Goal: Task Accomplishment & Management: Use online tool/utility

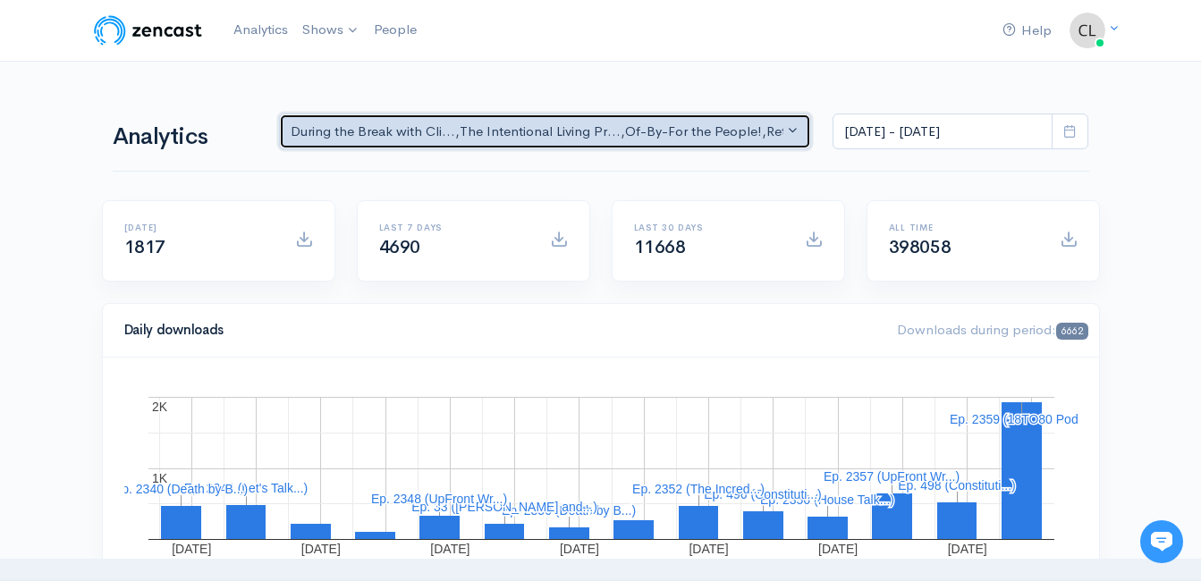
click at [436, 131] on div "During the Break with Cli... , The Intentional Living Pr... , Of-By-For the Peo…" at bounding box center [538, 132] width 494 height 21
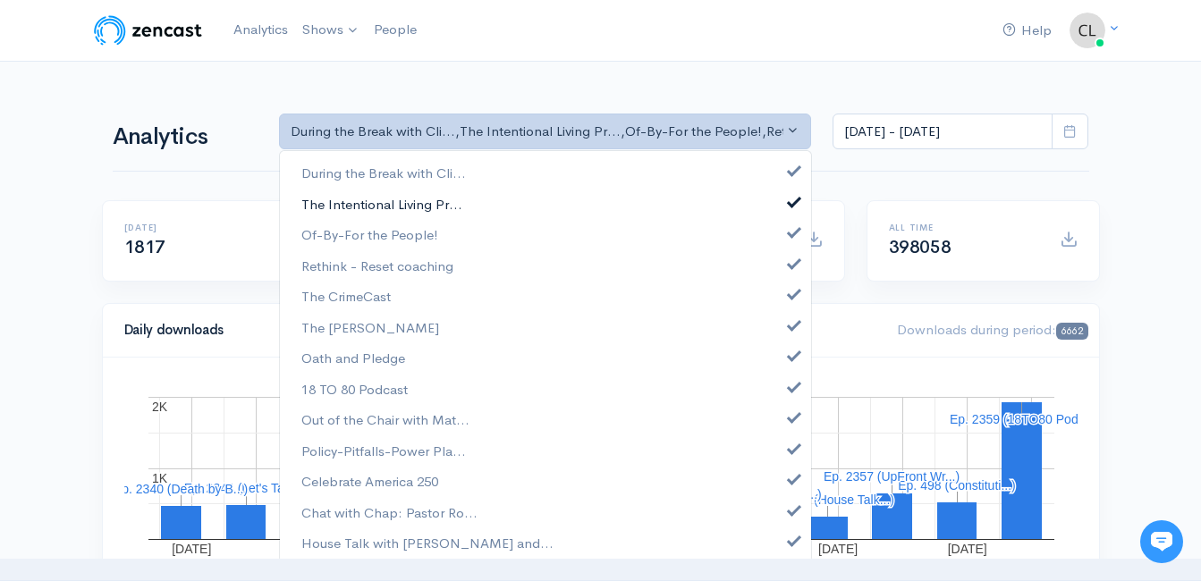
click at [420, 204] on span "The Intentional Living Pr..." at bounding box center [381, 204] width 161 height 21
click at [429, 205] on span "The Intentional Living Pr..." at bounding box center [381, 204] width 161 height 21
click at [416, 205] on span "The Intentional Living Pr..." at bounding box center [381, 204] width 161 height 21
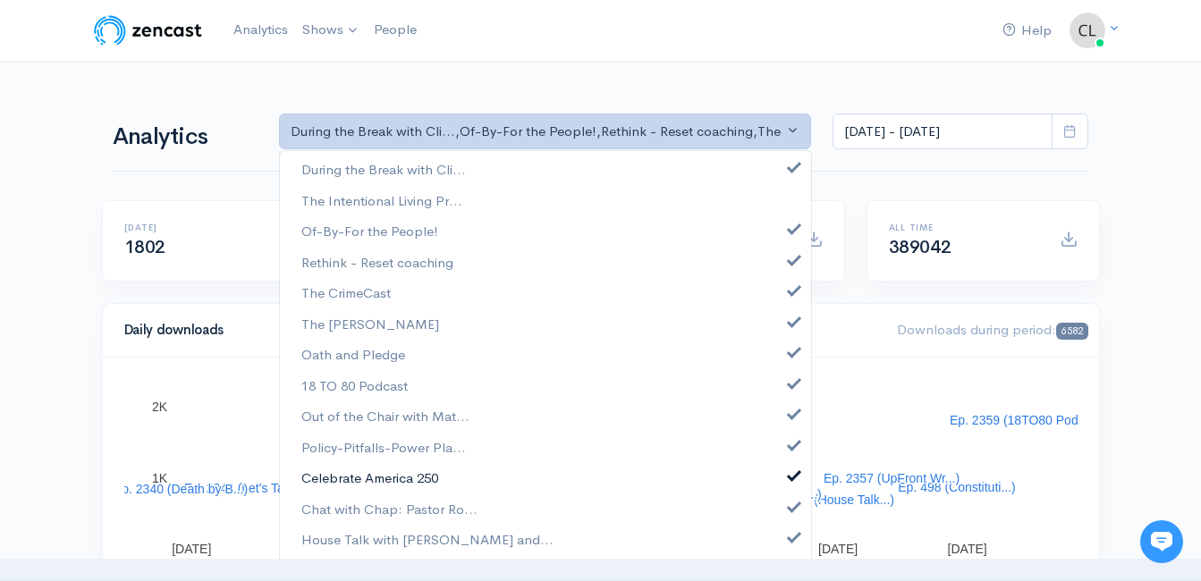
scroll to position [4, 0]
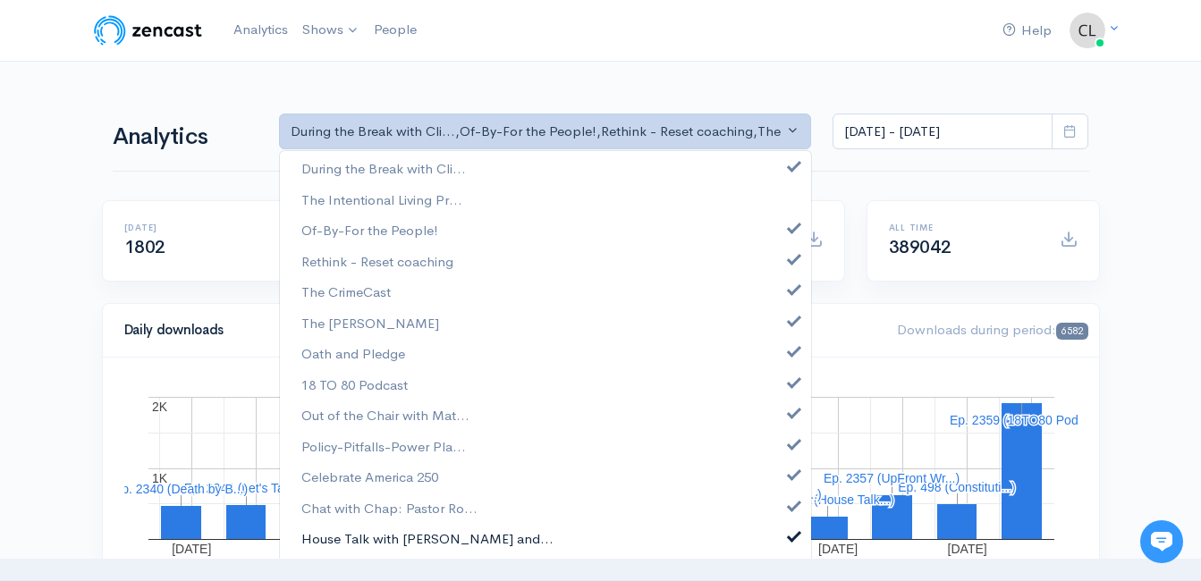
click at [428, 539] on span "House Talk with [PERSON_NAME] and..." at bounding box center [427, 540] width 252 height 21
click at [433, 504] on span "Chat with Chap: Pastor Ro..." at bounding box center [389, 508] width 176 height 21
click at [429, 479] on span "Celebrate America 250" at bounding box center [369, 478] width 137 height 21
click at [432, 468] on span "Celebrate America 250" at bounding box center [369, 478] width 137 height 21
click at [430, 445] on span "Policy-Pitfalls-Power Pla..." at bounding box center [383, 447] width 165 height 21
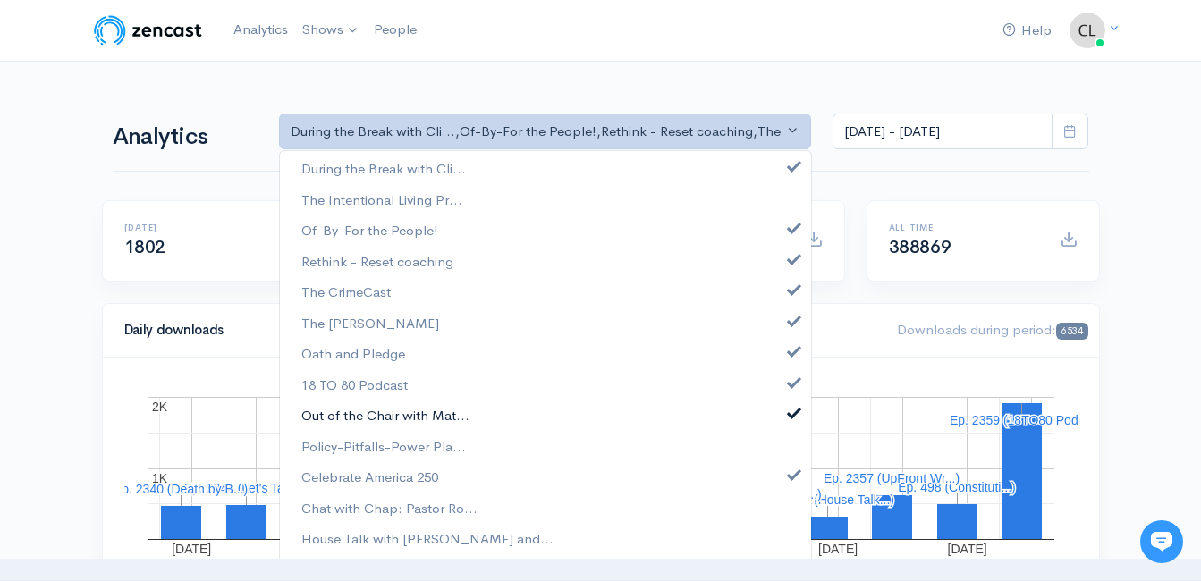
click at [438, 421] on span "Out of the Chair with Mat..." at bounding box center [385, 416] width 168 height 21
click at [402, 385] on span "18 TO 80 Podcast" at bounding box center [354, 385] width 106 height 21
click at [409, 355] on link "Oath and Pledge" at bounding box center [545, 354] width 531 height 31
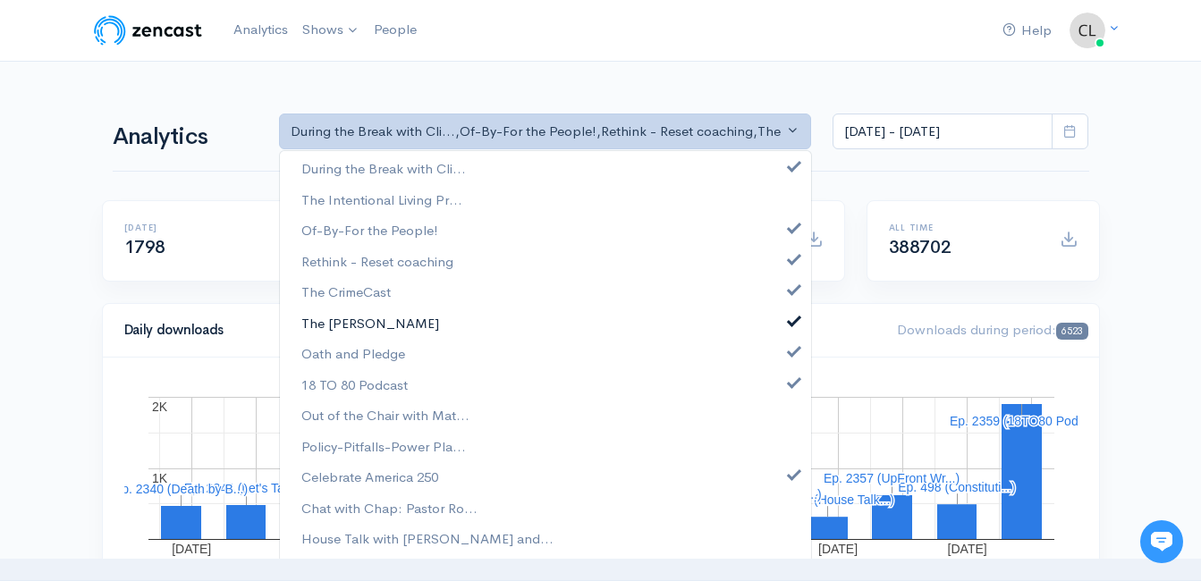
click at [405, 326] on link "The [PERSON_NAME]" at bounding box center [545, 323] width 531 height 31
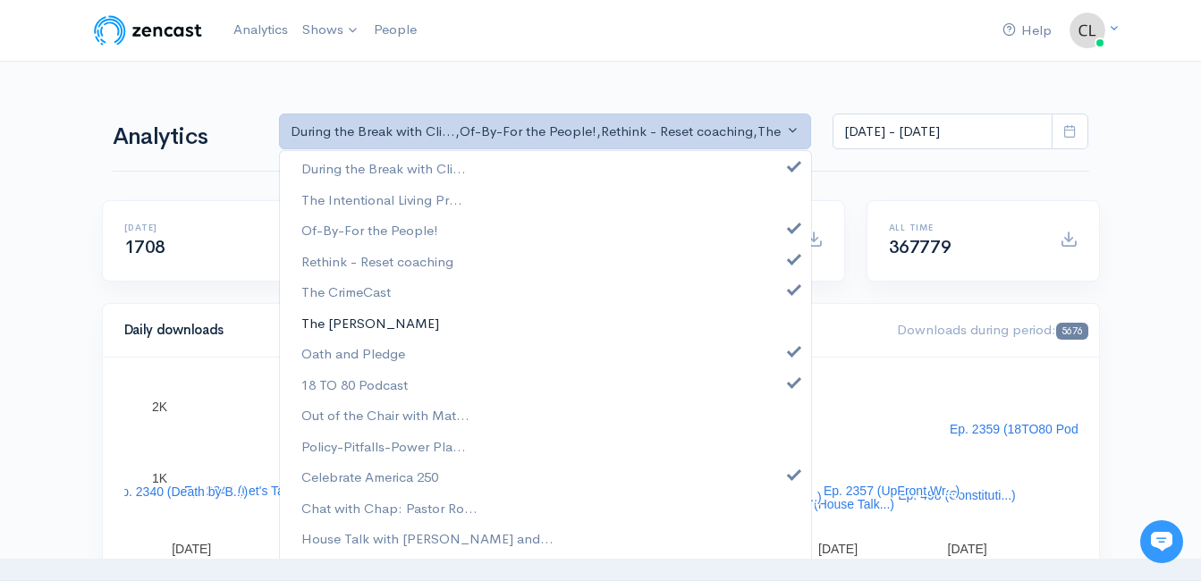
click at [405, 326] on link "The [PERSON_NAME]" at bounding box center [545, 323] width 531 height 31
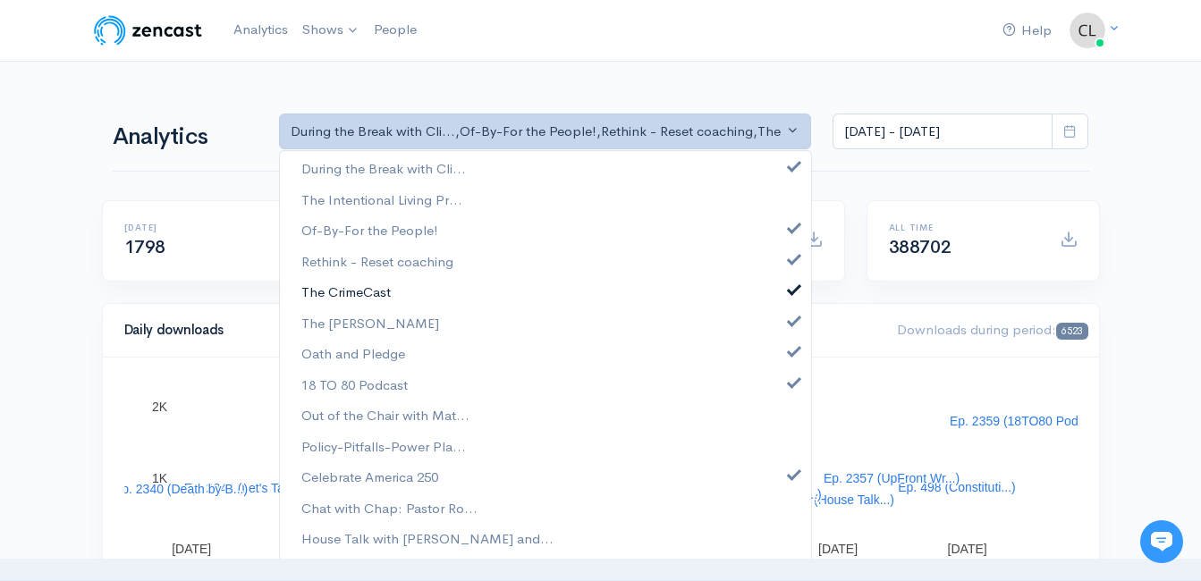
click at [399, 295] on link "The CrimeCast" at bounding box center [545, 292] width 531 height 31
click at [397, 300] on link "The CrimeCast" at bounding box center [545, 292] width 531 height 31
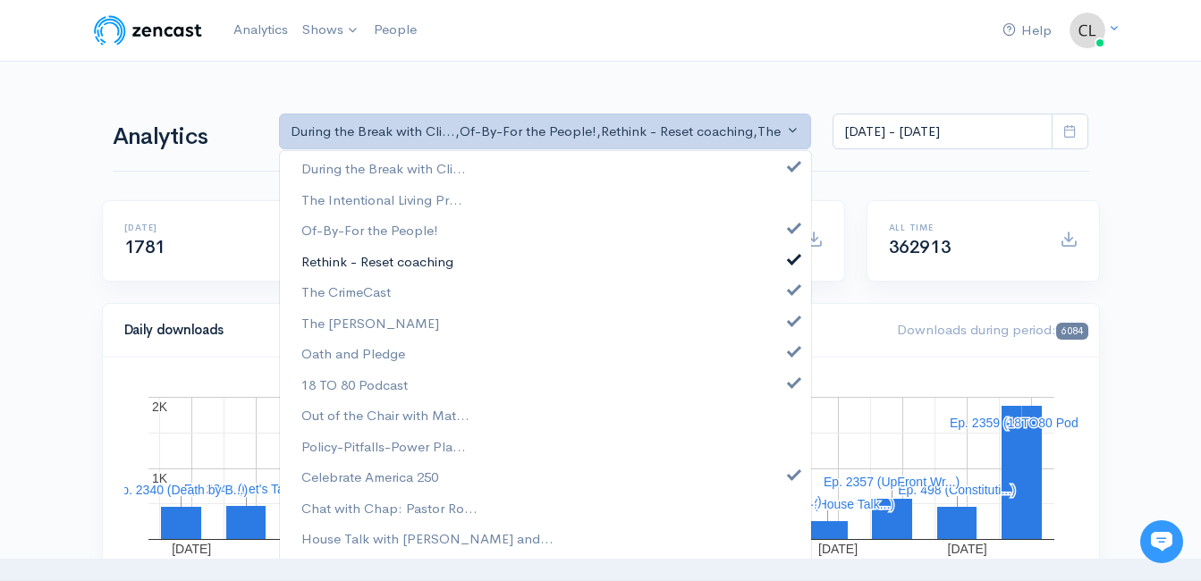
click at [397, 264] on span "Rethink - Reset coaching" at bounding box center [377, 261] width 152 height 21
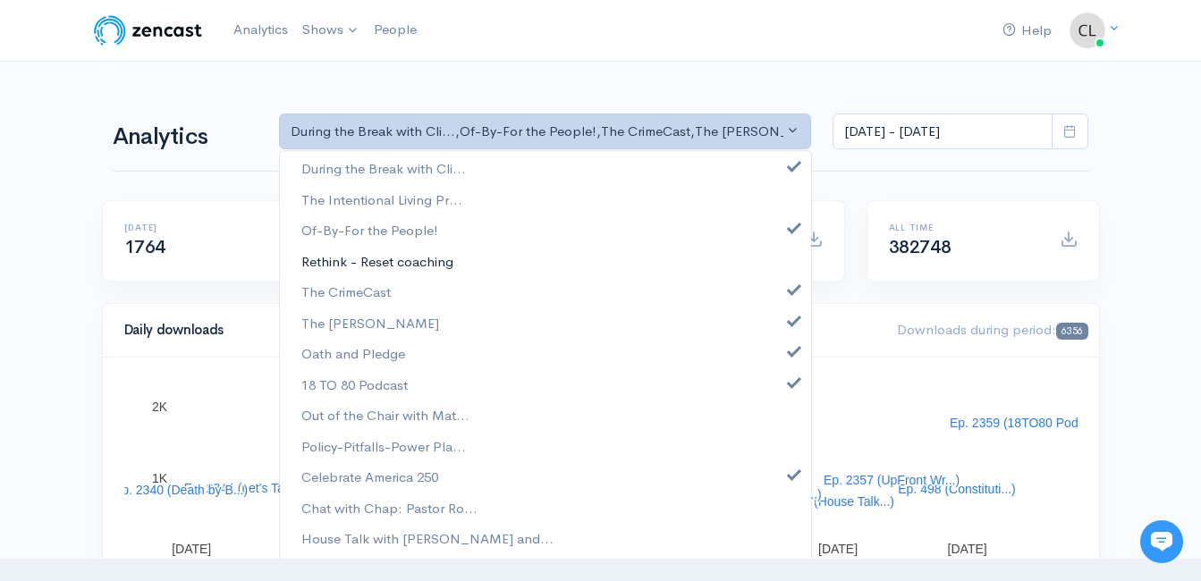
click at [398, 259] on span "Rethink - Reset coaching" at bounding box center [377, 261] width 152 height 21
click at [393, 229] on span "Of-By-For the People!" at bounding box center [369, 231] width 137 height 21
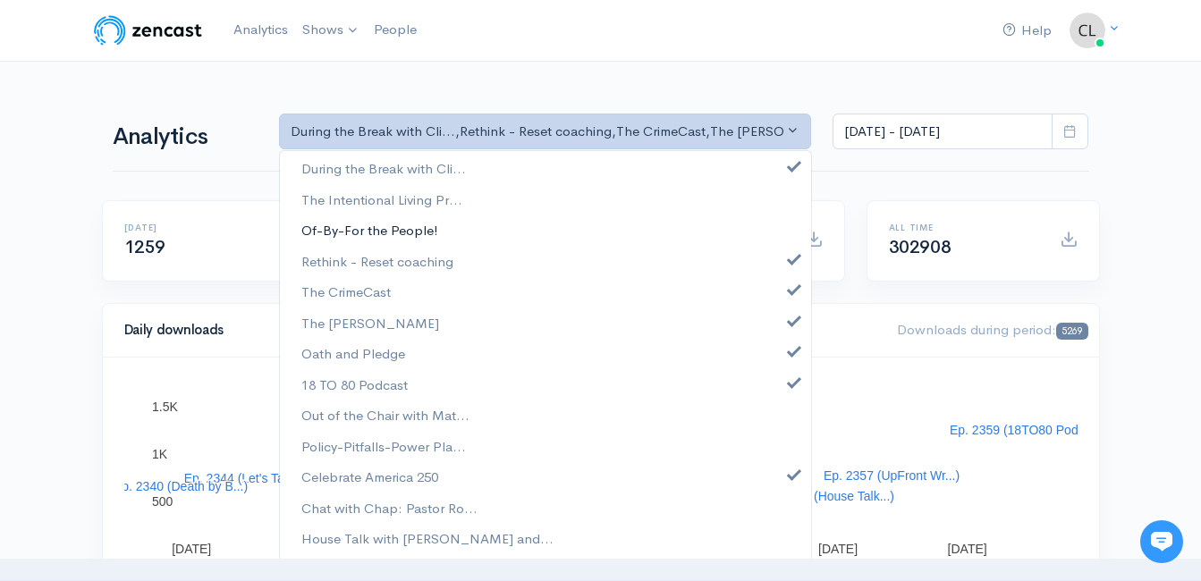
click at [389, 232] on span "Of-By-For the People!" at bounding box center [369, 231] width 137 height 21
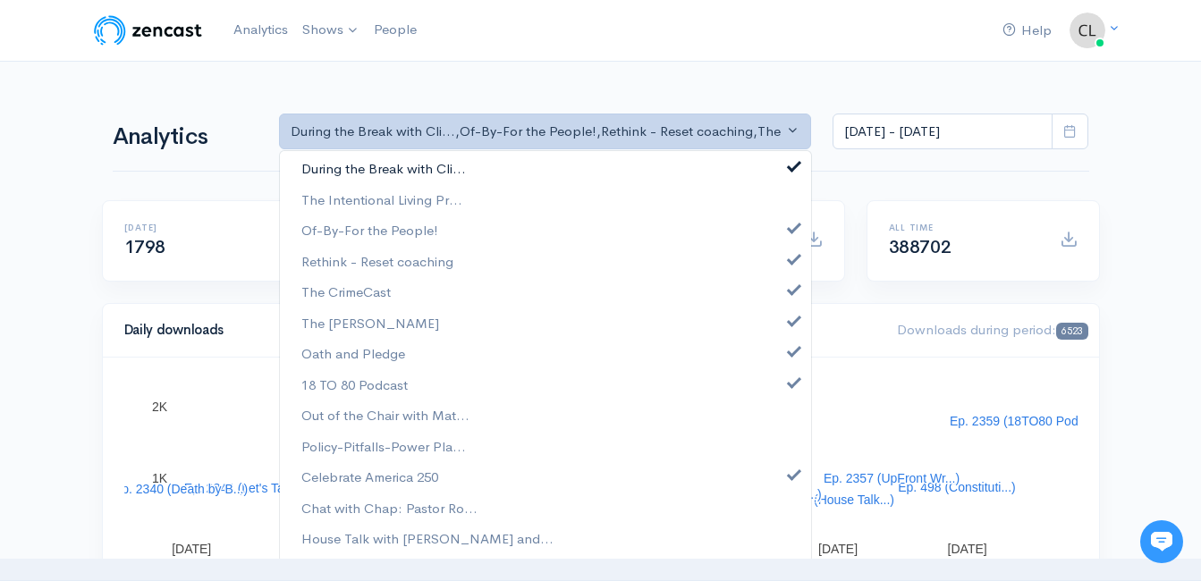
click at [411, 170] on span "During the Break with Cli..." at bounding box center [383, 169] width 165 height 21
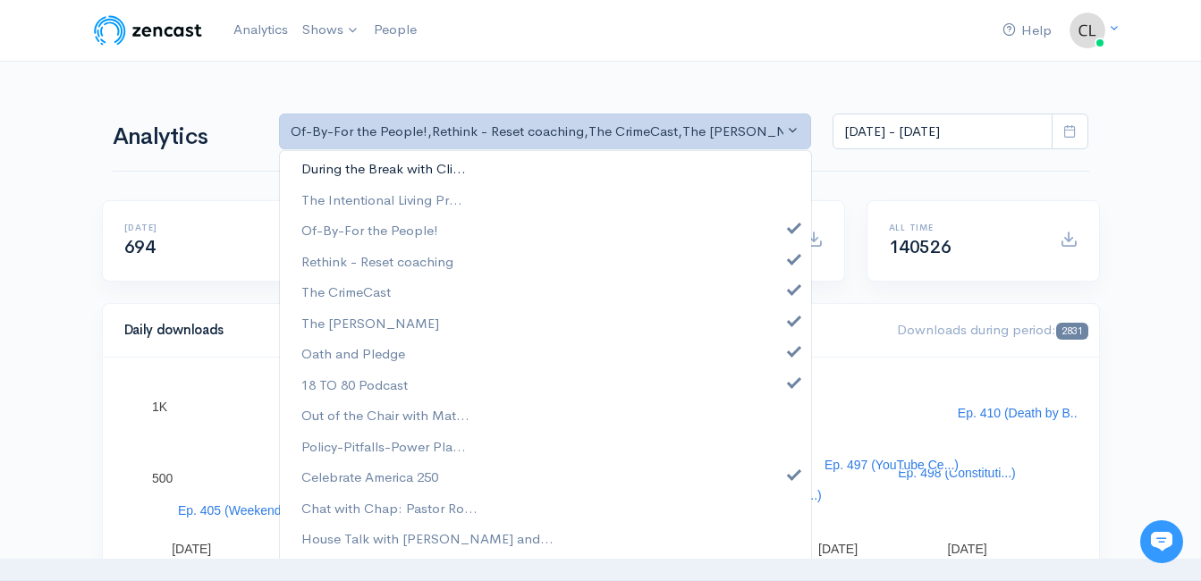
click at [413, 173] on span "During the Break with Cli..." at bounding box center [383, 169] width 165 height 21
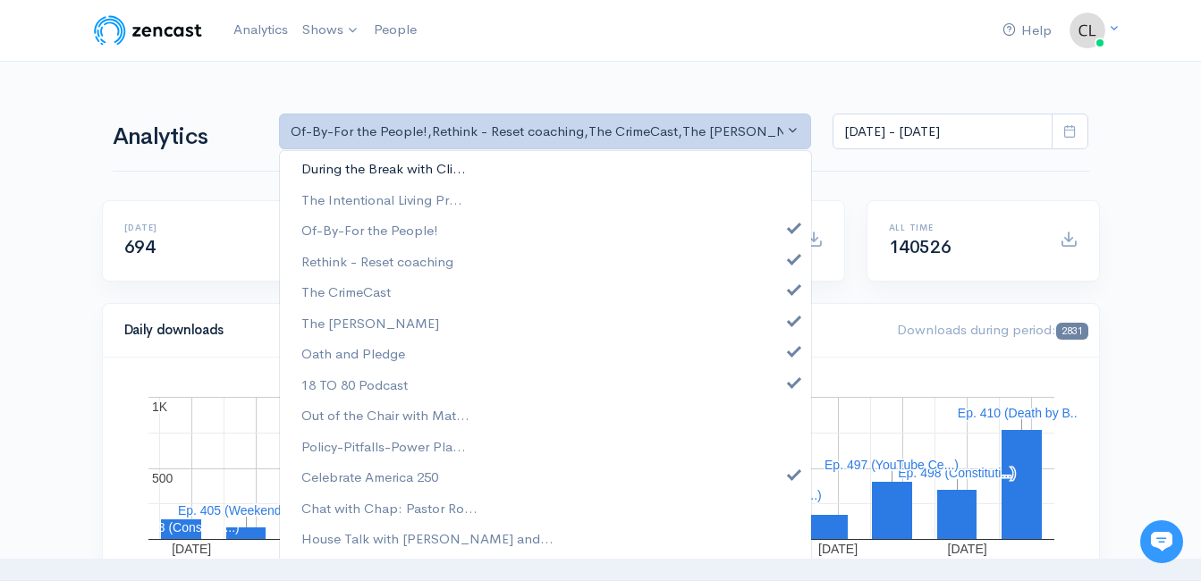
select select "1941"
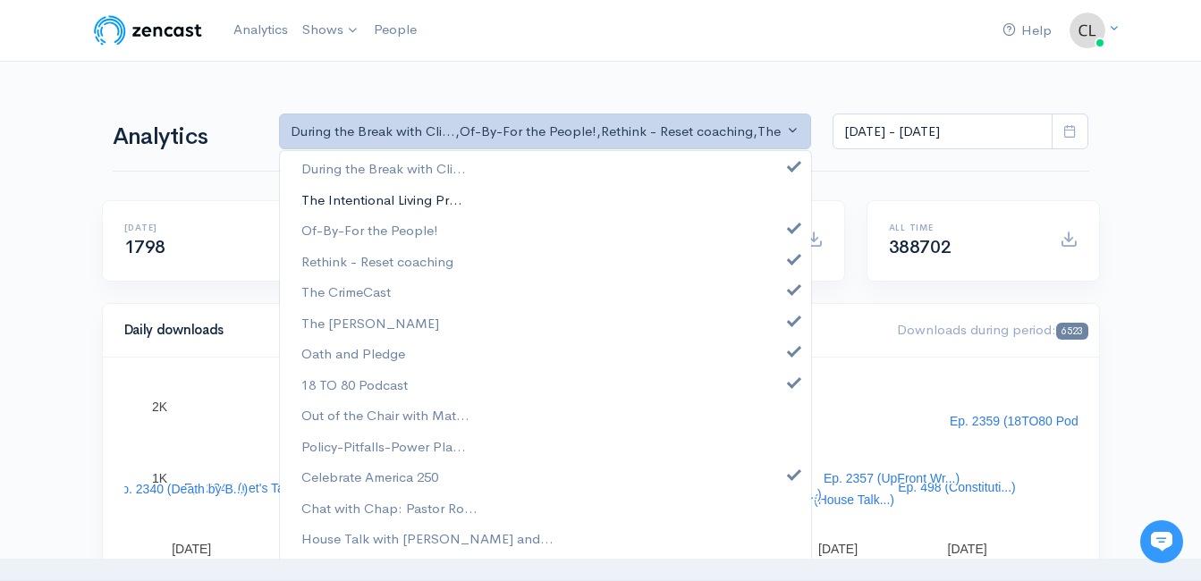
click at [343, 203] on span "The Intentional Living Pr..." at bounding box center [381, 200] width 161 height 21
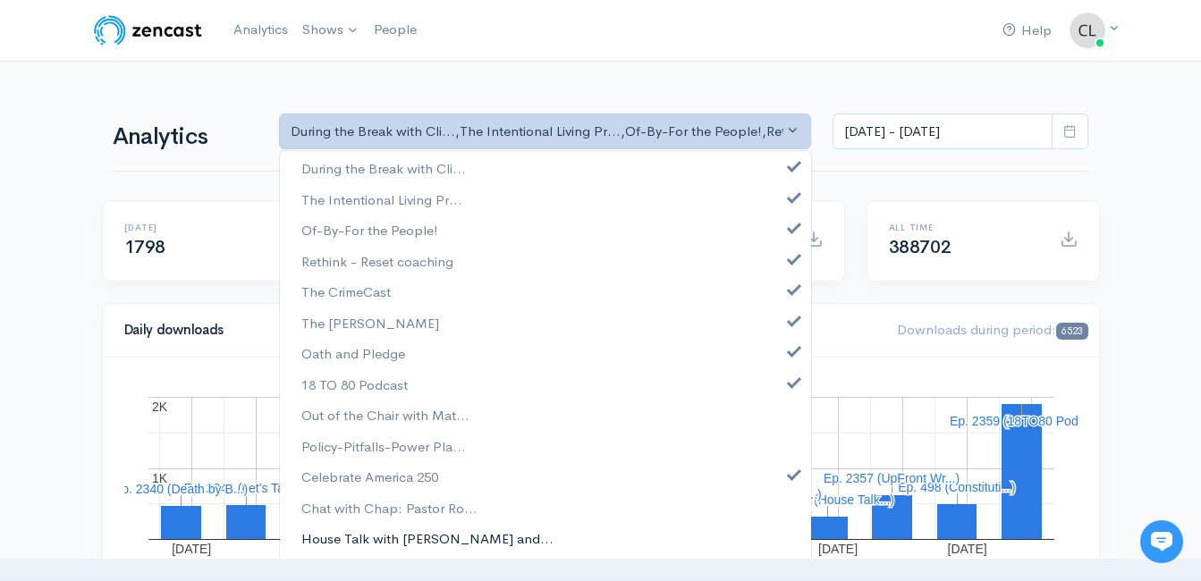
click at [379, 538] on span "House Talk with [PERSON_NAME] and..." at bounding box center [427, 540] width 252 height 21
click at [380, 508] on span "Chat with Chap: Pastor Ro..." at bounding box center [389, 508] width 176 height 21
